Goal: Find specific page/section: Find specific page/section

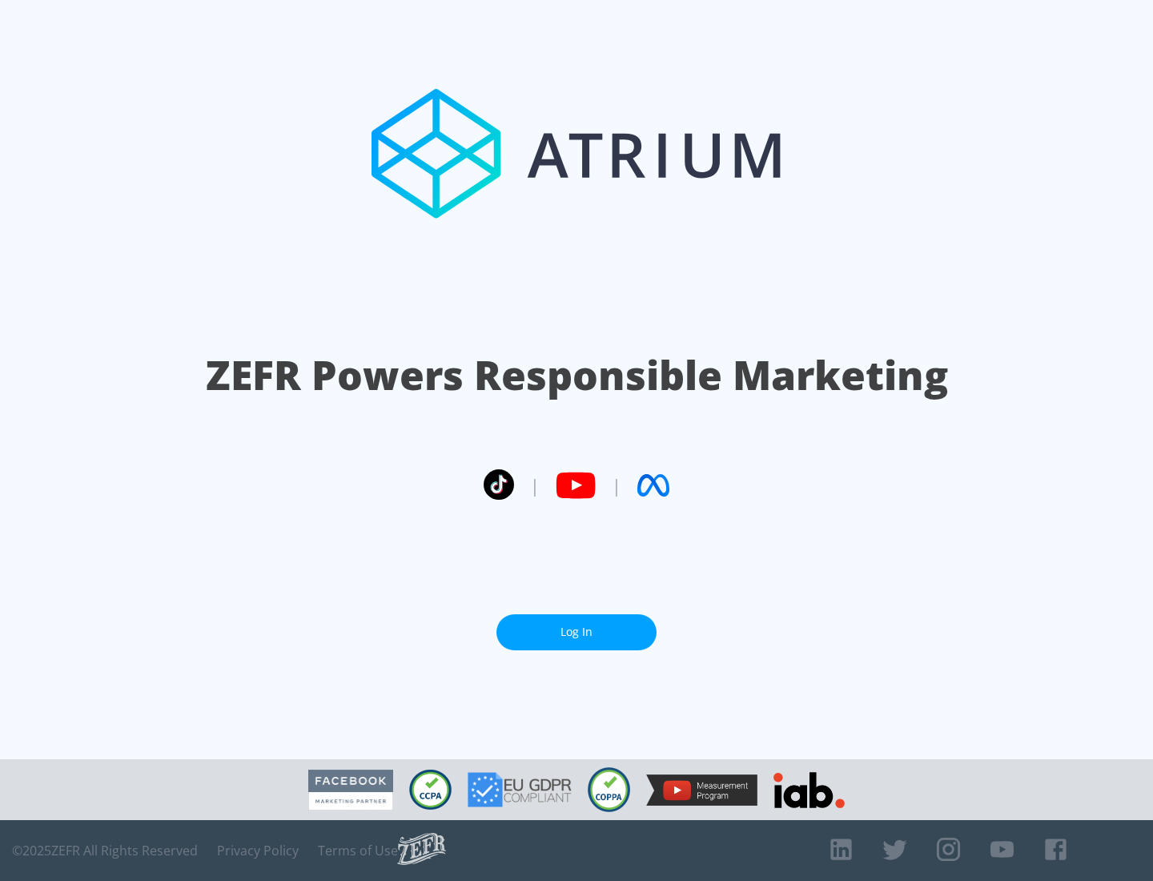
click at [577, 632] on link "Log In" at bounding box center [577, 632] width 160 height 36
